Goal: Information Seeking & Learning: Understand process/instructions

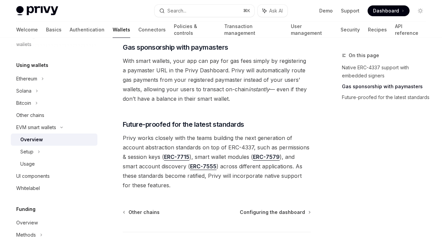
scroll to position [575, 0]
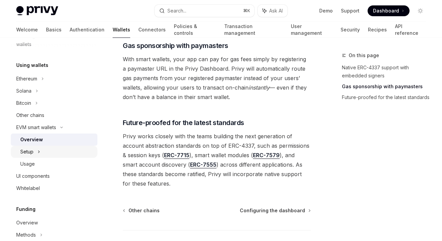
click at [49, 156] on div "Setup" at bounding box center [54, 152] width 87 height 12
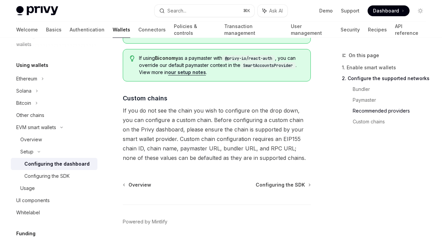
scroll to position [948, 0]
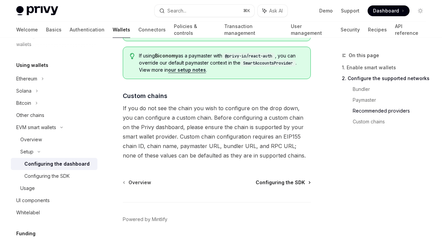
click at [265, 179] on span "Configuring the SDK" at bounding box center [280, 182] width 49 height 7
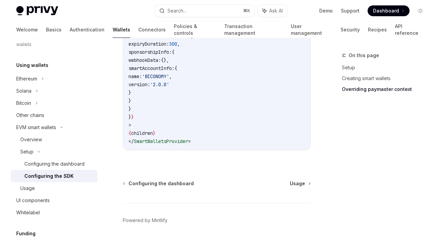
scroll to position [701, 0]
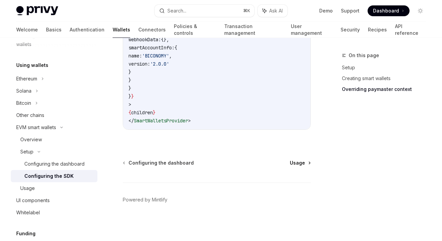
click at [296, 163] on span "Usage" at bounding box center [297, 163] width 15 height 7
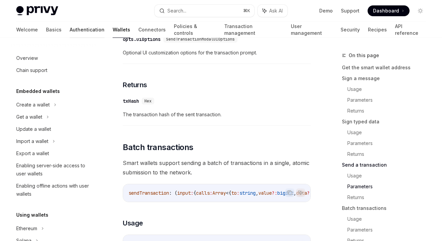
click at [70, 30] on link "Authentication" at bounding box center [87, 30] width 35 height 16
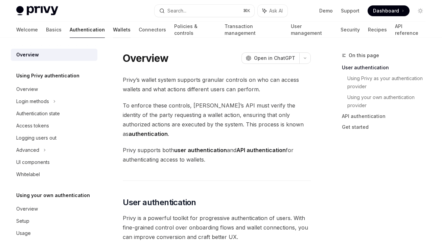
click at [113, 31] on link "Wallets" at bounding box center [122, 30] width 18 height 16
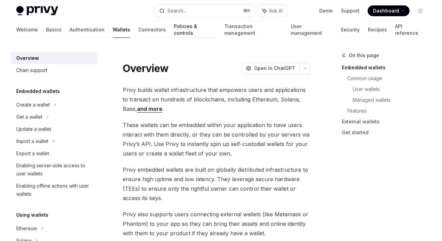
click at [174, 34] on link "Policies & controls" at bounding box center [195, 30] width 42 height 16
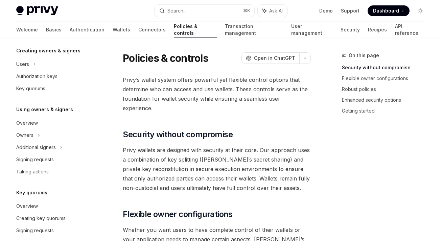
scroll to position [145, 0]
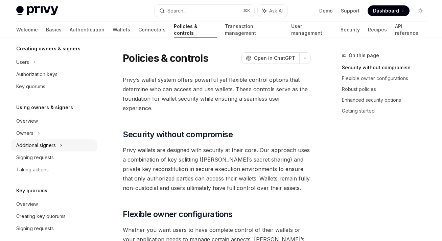
click at [41, 149] on div "Additional signers" at bounding box center [36, 145] width 40 height 8
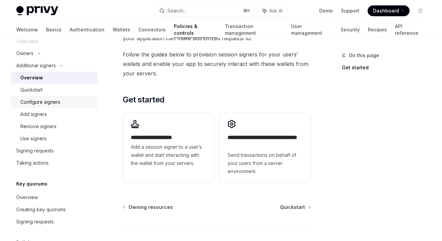
scroll to position [226, 0]
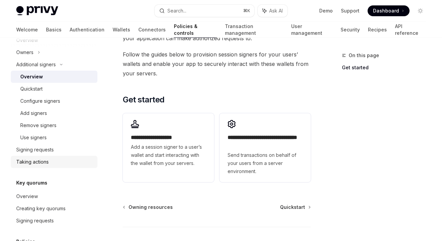
click at [32, 162] on div "Taking actions" at bounding box center [32, 162] width 32 height 8
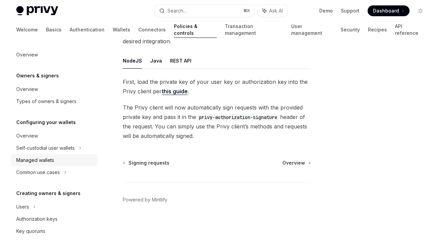
click at [45, 162] on div "Managed wallets" at bounding box center [35, 160] width 38 height 8
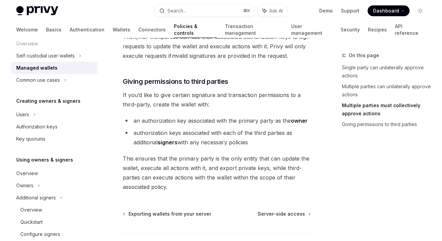
scroll to position [94, 0]
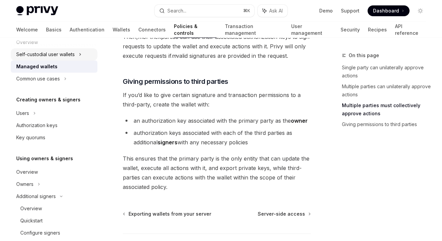
click at [54, 54] on div "Self-custodial user wallets" at bounding box center [45, 54] width 59 height 8
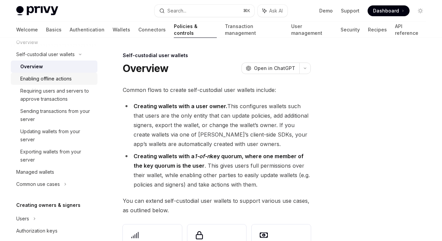
click at [49, 75] on div "Enabling offline actions" at bounding box center [45, 79] width 51 height 8
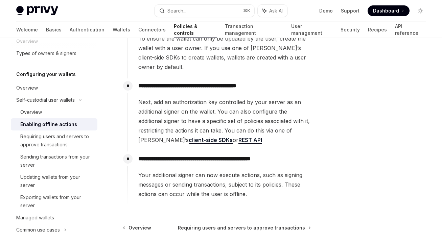
scroll to position [47, 0]
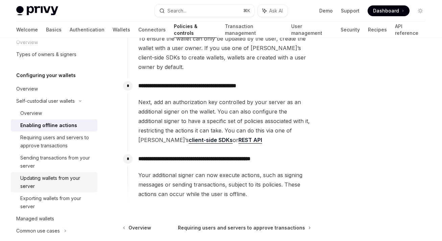
click at [46, 178] on div "Updating wallets from your server" at bounding box center [56, 182] width 73 height 16
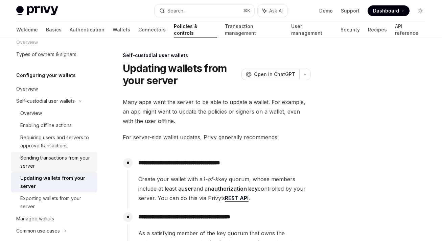
click at [77, 158] on div "Sending transactions from your server" at bounding box center [56, 162] width 73 height 16
type textarea "*"
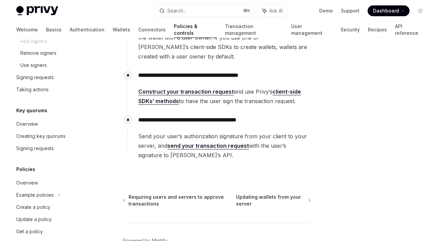
scroll to position [414, 0]
